Goal: Information Seeking & Learning: Compare options

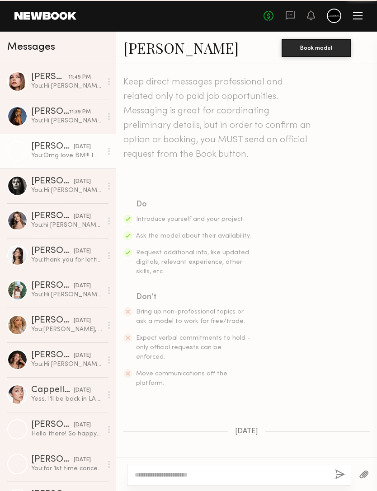
scroll to position [831, 0]
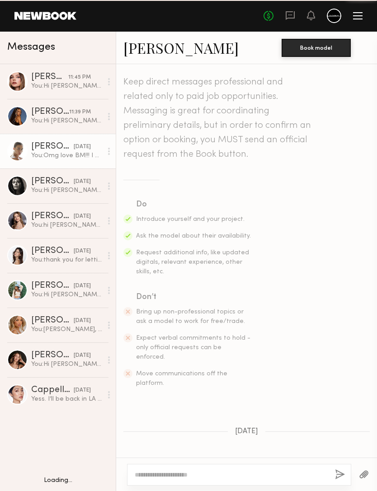
scroll to position [831, 0]
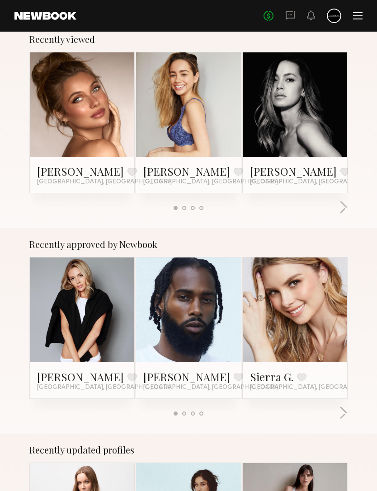
scroll to position [149, 0]
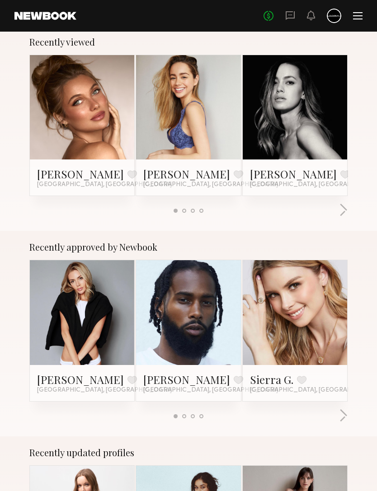
click at [345, 413] on button "button" at bounding box center [343, 416] width 9 height 15
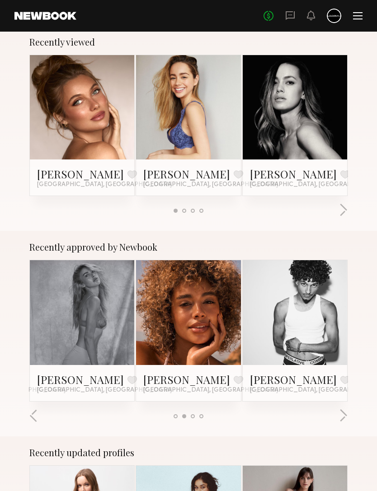
click at [345, 414] on button "button" at bounding box center [343, 416] width 9 height 15
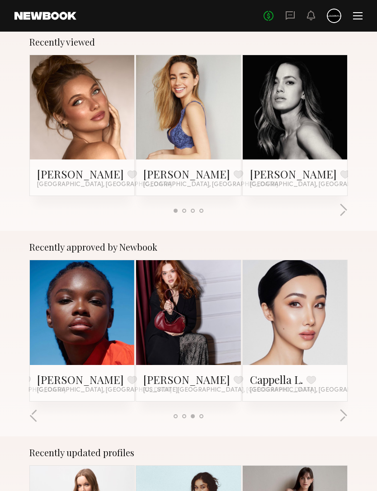
click at [37, 412] on button "button" at bounding box center [33, 416] width 9 height 15
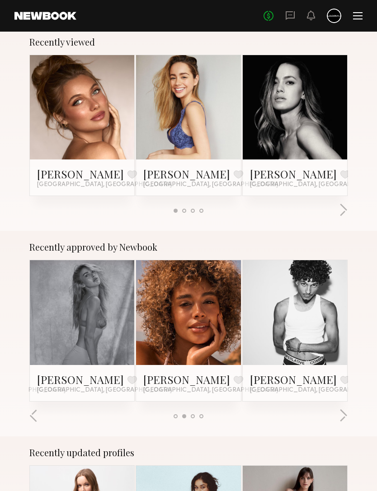
click at [43, 419] on div at bounding box center [188, 416] width 318 height 15
click at [47, 419] on div at bounding box center [188, 416] width 318 height 15
click at [43, 418] on div at bounding box center [188, 416] width 318 height 15
click at [37, 419] on button "button" at bounding box center [33, 416] width 9 height 15
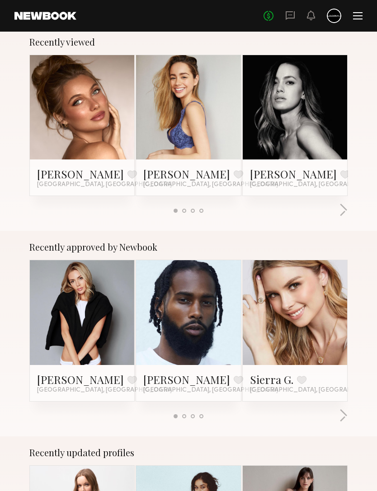
click at [263, 381] on link "Sierra G." at bounding box center [271, 379] width 43 height 14
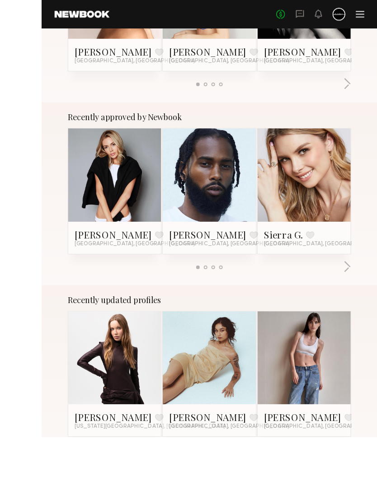
scroll to position [455, 0]
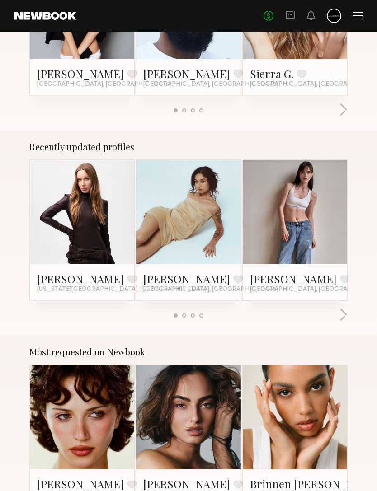
click at [164, 285] on link "Ashlie D." at bounding box center [186, 278] width 87 height 14
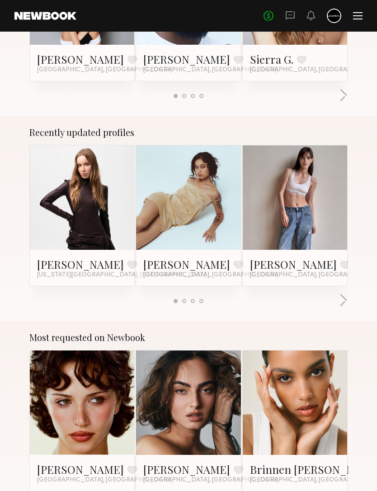
click at [272, 268] on link "Mae B." at bounding box center [293, 264] width 87 height 14
click at [340, 305] on button "button" at bounding box center [343, 300] width 9 height 15
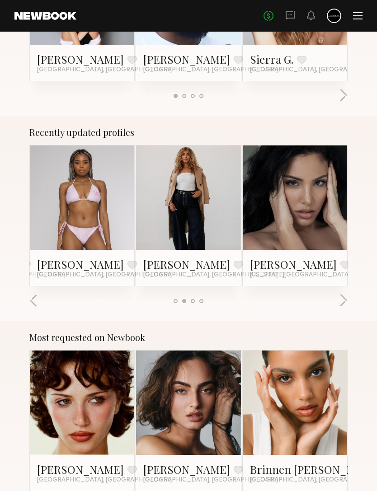
click at [339, 313] on div "Recently updated profiles Valentina B. Favorite New York City, NY Ashlie D. Fav…" at bounding box center [188, 218] width 377 height 205
click at [343, 301] on button "button" at bounding box center [343, 300] width 9 height 15
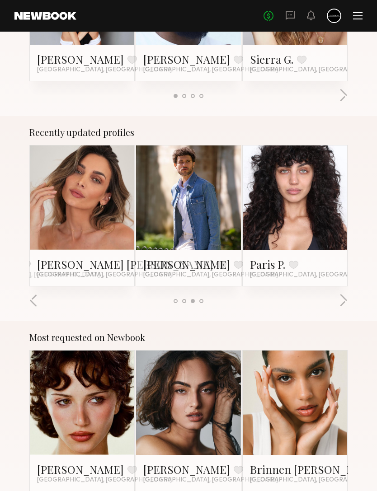
click at [341, 306] on button "button" at bounding box center [343, 300] width 9 height 15
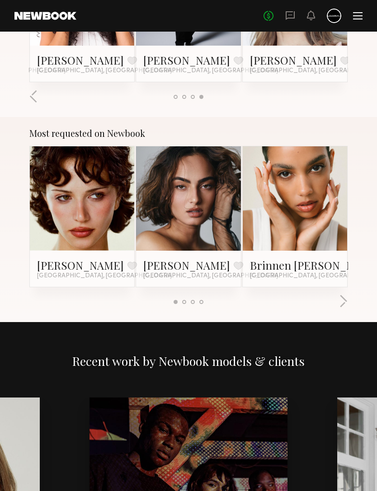
scroll to position [673, 0]
click at [344, 305] on button "button" at bounding box center [343, 302] width 9 height 15
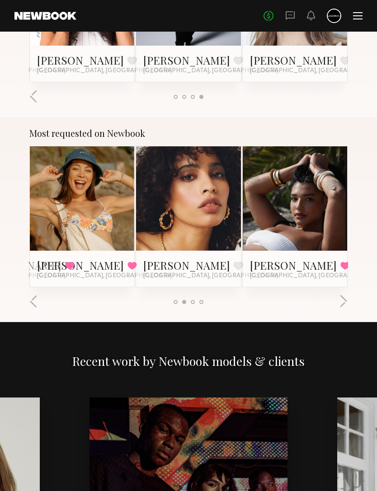
click at [279, 263] on link "Haleigh W." at bounding box center [293, 265] width 87 height 14
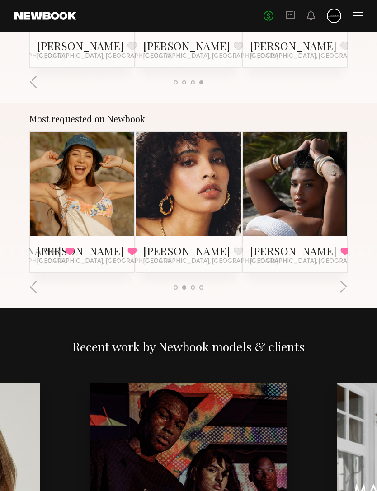
click at [340, 294] on button "button" at bounding box center [343, 287] width 9 height 15
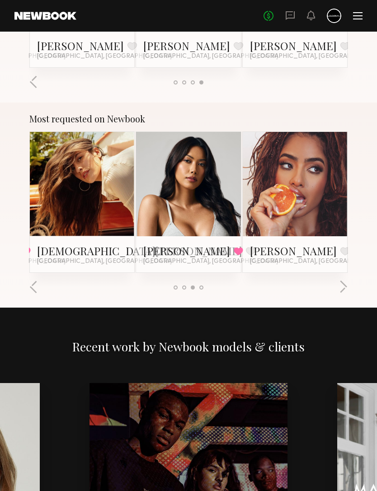
click at [57, 244] on link "Kristen J." at bounding box center [139, 250] width 205 height 14
click at [335, 286] on div at bounding box center [188, 287] width 318 height 15
click at [345, 290] on button "button" at bounding box center [343, 287] width 9 height 15
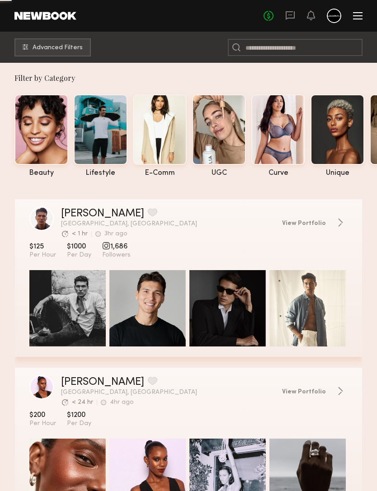
click at [162, 1] on header "Home Models Requests Job Posts Favorites Sign Out No fees up to $5,000" at bounding box center [188, 16] width 377 height 32
